Goal: Information Seeking & Learning: Learn about a topic

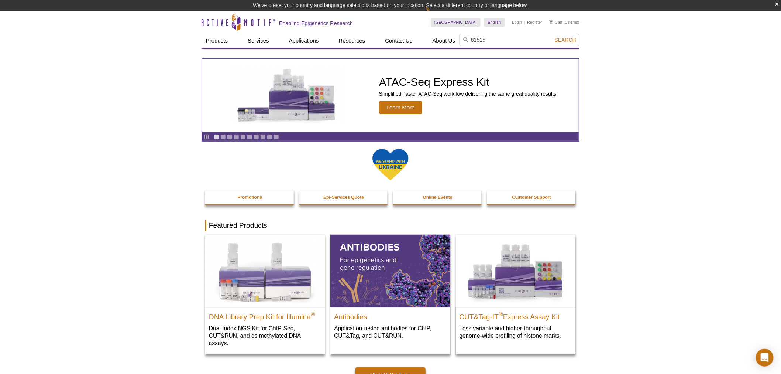
type input "81515"
click at [553, 37] on button "Search" at bounding box center [566, 40] width 26 height 7
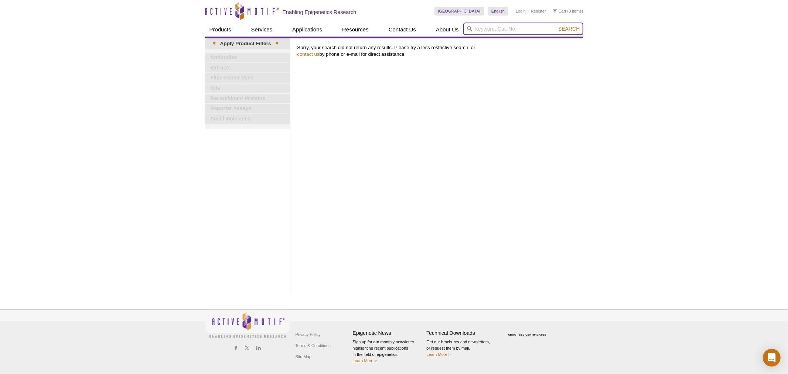
click at [528, 27] on input "search" at bounding box center [523, 29] width 120 height 13
click at [361, 102] on div "Print Results Sorry, your search did not return any results. Please try a less …" at bounding box center [439, 165] width 290 height 255
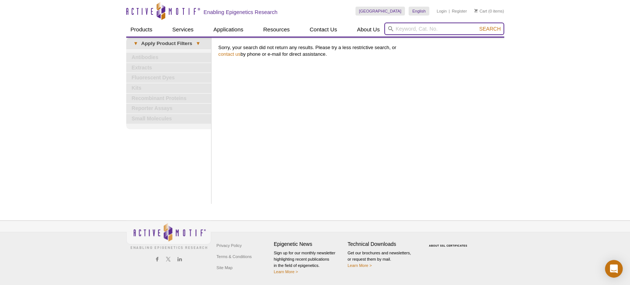
click at [421, 25] on input "search" at bounding box center [444, 29] width 120 height 13
type input "82069"
click at [477, 25] on button "Search" at bounding box center [490, 28] width 26 height 7
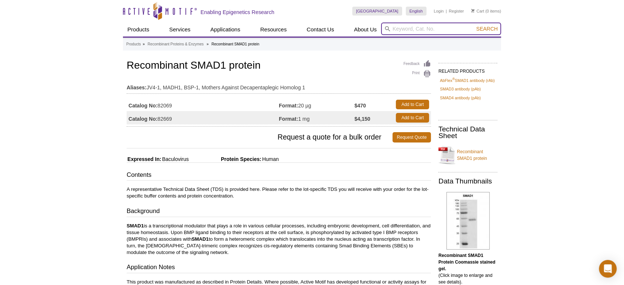
click at [409, 32] on input "search" at bounding box center [441, 29] width 120 height 13
type input "82070"
click at [474, 25] on button "Search" at bounding box center [487, 28] width 26 height 7
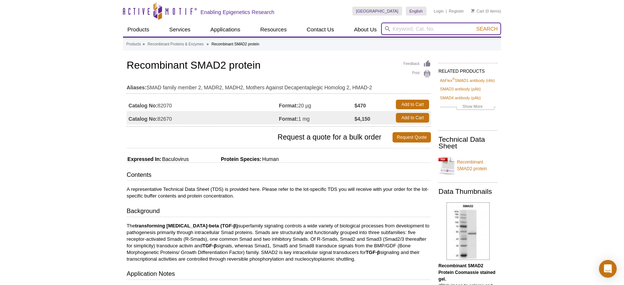
click at [421, 27] on input "search" at bounding box center [441, 29] width 120 height 13
type input "82080"
click at [474, 25] on button "Search" at bounding box center [487, 28] width 26 height 7
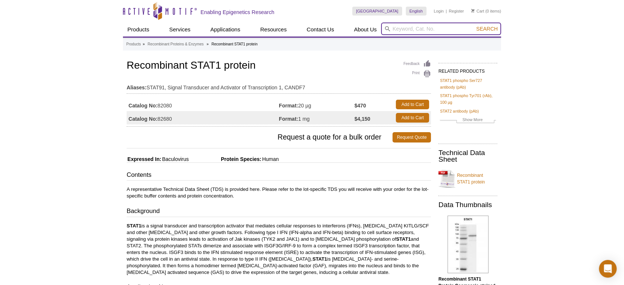
click at [426, 27] on input "search" at bounding box center [441, 29] width 120 height 13
type input "82090"
click at [474, 25] on button "Search" at bounding box center [487, 28] width 26 height 7
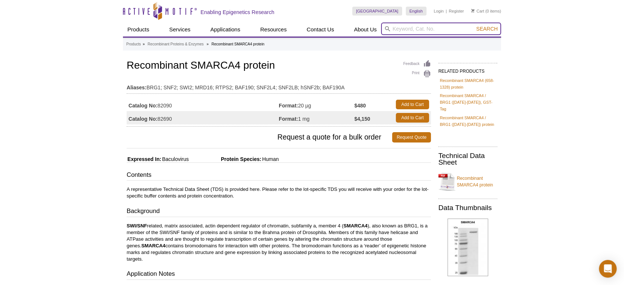
click at [425, 27] on input "search" at bounding box center [441, 29] width 120 height 13
type input "82095"
click at [474, 25] on button "Search" at bounding box center [487, 28] width 26 height 7
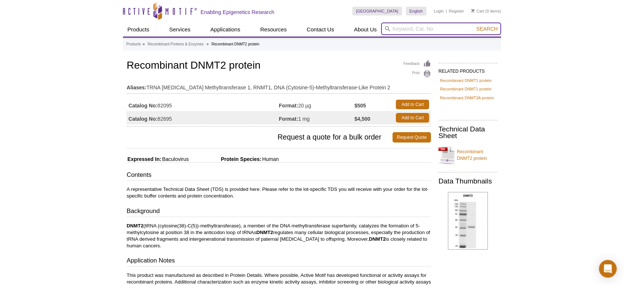
click at [405, 27] on input "search" at bounding box center [441, 29] width 120 height 13
type input "82112 / 82712 - Recombinant STAT4 protein"
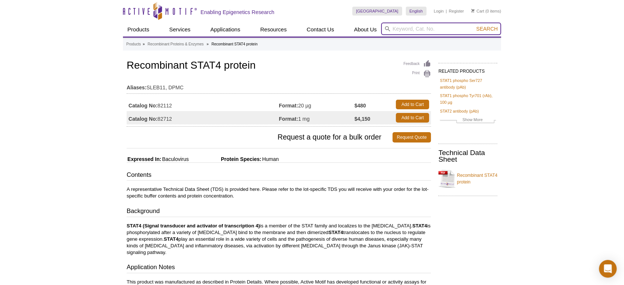
click at [398, 28] on input "search" at bounding box center [441, 29] width 120 height 13
type input "82113"
click at [474, 25] on button "Search" at bounding box center [487, 28] width 26 height 7
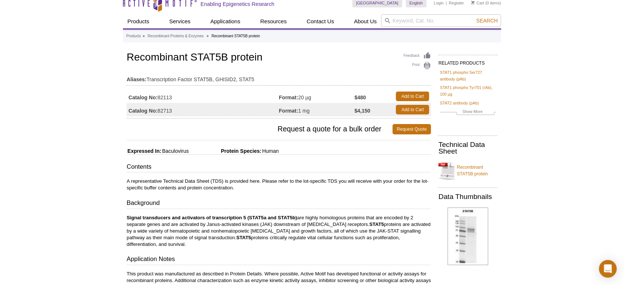
scroll to position [55, 0]
